Goal: Find specific page/section

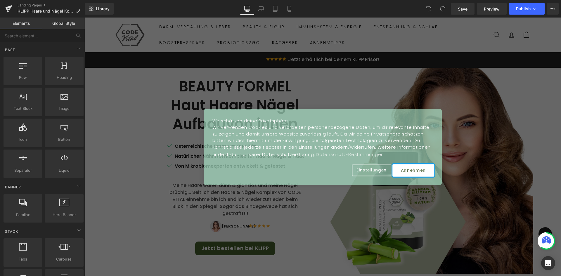
click at [414, 170] on button "Annehmen" at bounding box center [413, 170] width 42 height 12
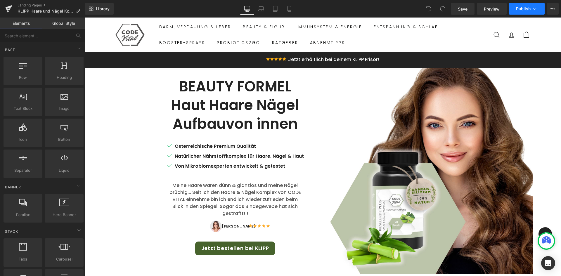
click at [535, 11] on icon at bounding box center [535, 9] width 6 height 6
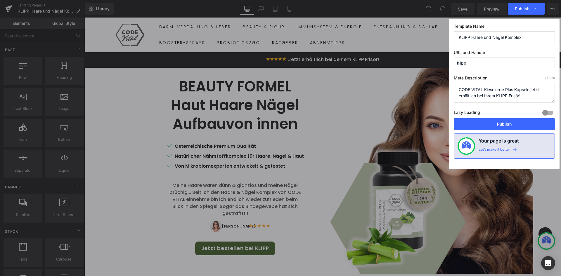
click at [535, 11] on icon at bounding box center [535, 9] width 6 height 6
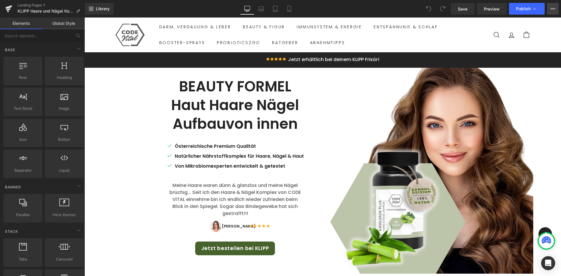
click at [553, 10] on icon at bounding box center [553, 8] width 5 height 5
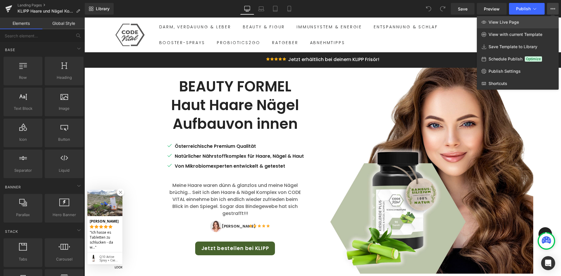
click at [517, 24] on span "View Live Page" at bounding box center [504, 22] width 30 height 5
